Goal: Information Seeking & Learning: Learn about a topic

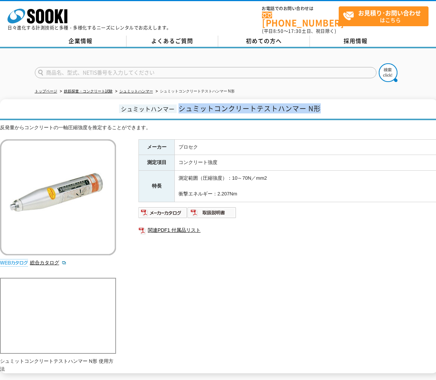
drag, startPoint x: 327, startPoint y: 107, endPoint x: 188, endPoint y: 112, distance: 139.9
click at [181, 109] on h1 "シュミットハンマー シュミットコンクリートテストハンマー N形" at bounding box center [219, 109] width 438 height 21
copy span "シュミットコンクリートテストハンマー N形"
drag, startPoint x: 263, startPoint y: 115, endPoint x: 288, endPoint y: 109, distance: 26.3
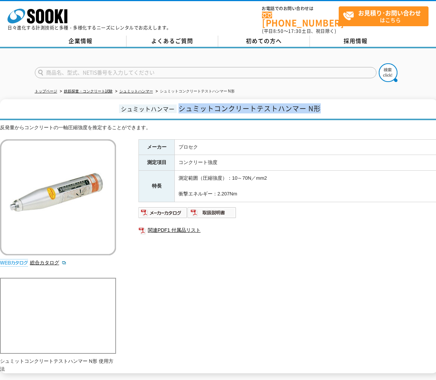
click at [263, 115] on h1 "シュミットハンマー シュミットコンクリートテストハンマー N形" at bounding box center [219, 109] width 438 height 21
click at [350, 109] on h1 "シュミットハンマー シュミットコンクリートテストハンマー N形" at bounding box center [219, 109] width 438 height 21
click at [330, 106] on h1 "シュミットハンマー シュミットコンクリートテストハンマー N形" at bounding box center [219, 109] width 438 height 21
drag, startPoint x: 327, startPoint y: 105, endPoint x: 403, endPoint y: 52, distance: 92.6
click at [179, 107] on h1 "シュミットハンマー シュミットコンクリートテストハンマー N形" at bounding box center [219, 109] width 438 height 21
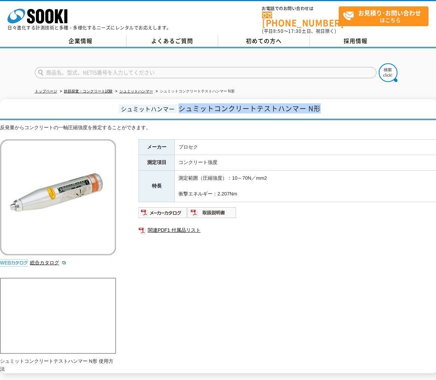
copy span "シュミットコンクリートテストハンマー N形"
